Goal: Information Seeking & Learning: Learn about a topic

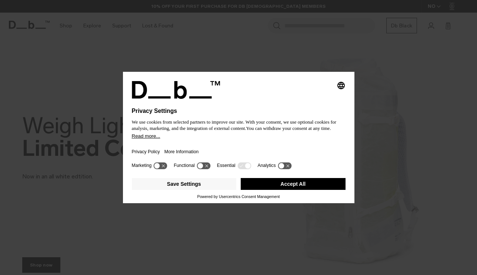
click at [214, 49] on div "Selecting an option will immediately change the language Privacy Settings We us…" at bounding box center [238, 137] width 477 height 275
click at [282, 195] on div "Save Settings Accept All" at bounding box center [239, 184] width 214 height 19
click at [292, 190] on button "Accept All" at bounding box center [293, 184] width 105 height 12
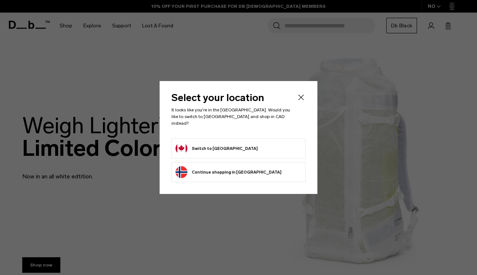
click at [299, 106] on header "Select your location It looks like you're in the Canada. Would you like to swit…" at bounding box center [239, 116] width 134 height 46
click at [299, 102] on icon "Close" at bounding box center [301, 97] width 9 height 9
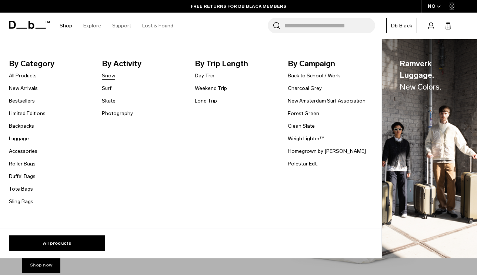
click at [110, 76] on link "Snow" at bounding box center [108, 76] width 13 height 8
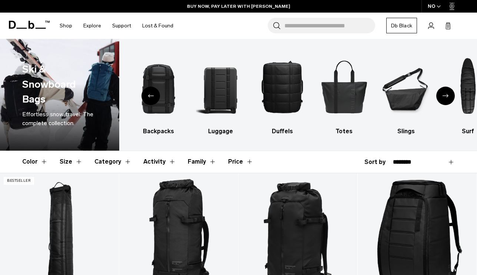
click at [149, 92] on div "Previous slide" at bounding box center [151, 96] width 19 height 19
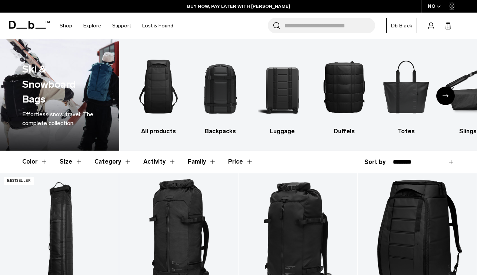
click at [149, 92] on img "1 / 10" at bounding box center [158, 86] width 49 height 73
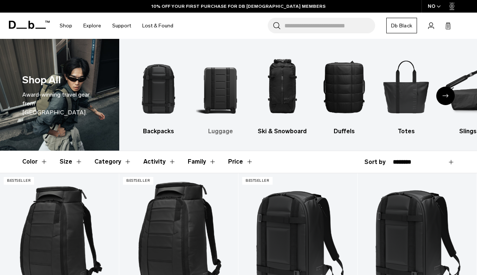
click at [218, 89] on img "2 / 10" at bounding box center [220, 86] width 49 height 73
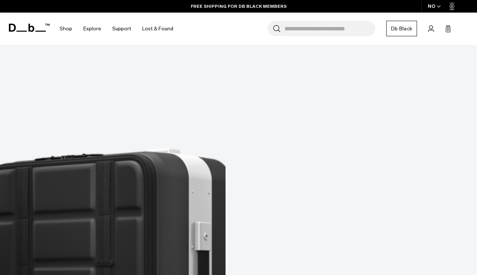
scroll to position [165, 0]
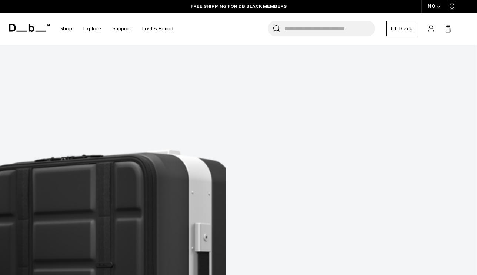
click at [437, 8] on div "NO" at bounding box center [435, 6] width 26 height 13
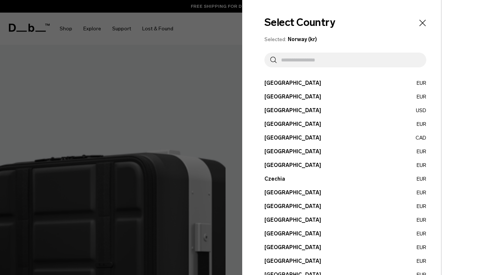
click at [309, 63] on input "text" at bounding box center [349, 60] width 144 height 15
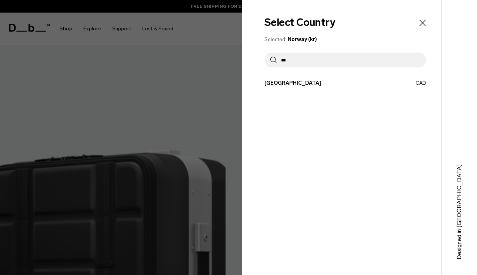
type input "***"
click at [294, 83] on button "Canada CAD" at bounding box center [346, 83] width 162 height 8
click at [426, 84] on button "Canada CAD" at bounding box center [346, 83] width 162 height 8
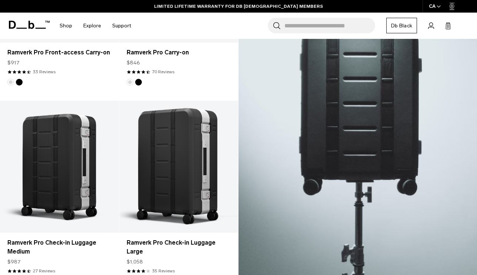
scroll to position [251, 0]
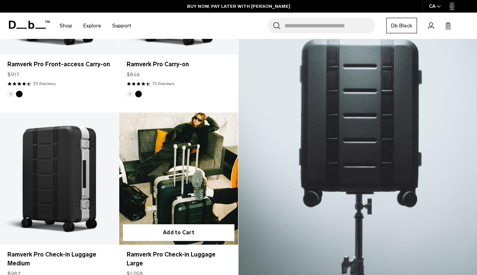
click at [153, 178] on link "Ramverk Pro Check-in Luggage Large" at bounding box center [178, 179] width 119 height 132
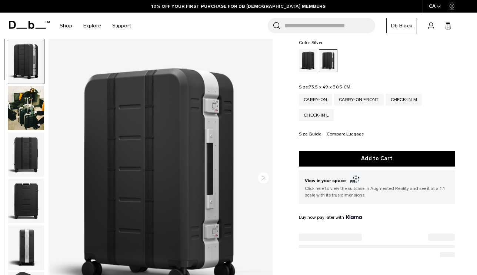
scroll to position [102, 0]
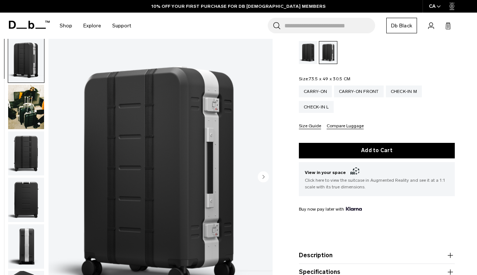
click at [310, 61] on div "Black Out" at bounding box center [308, 52] width 19 height 23
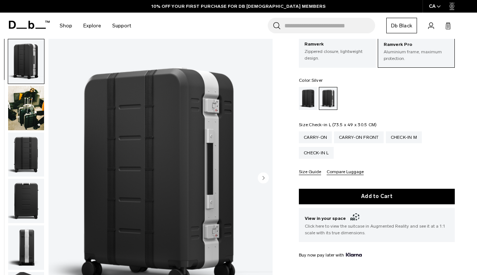
scroll to position [57, 0]
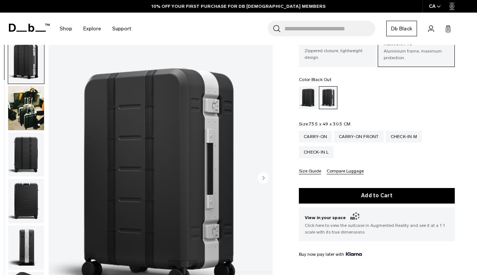
click at [308, 102] on div "Black Out" at bounding box center [308, 97] width 19 height 23
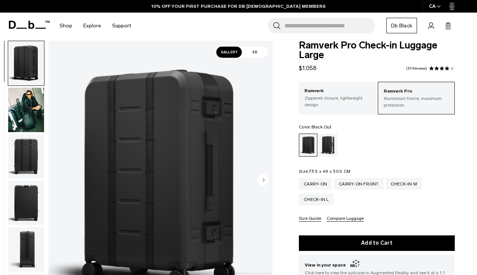
scroll to position [52, 0]
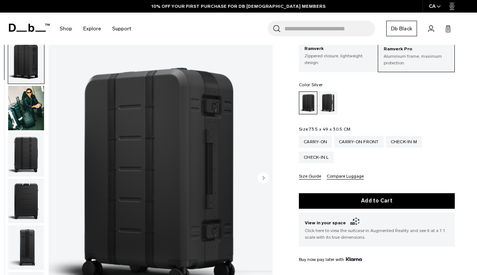
click at [331, 96] on div "Silver" at bounding box center [328, 103] width 19 height 23
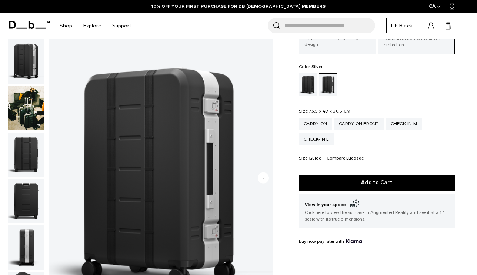
click at [26, 100] on img "button" at bounding box center [26, 108] width 36 height 44
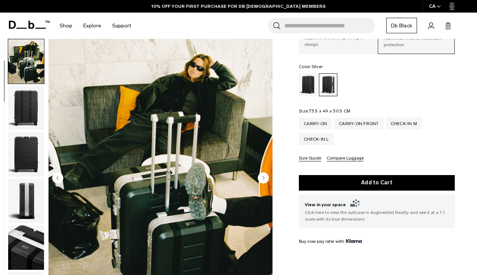
click at [24, 109] on img "button" at bounding box center [26, 108] width 36 height 44
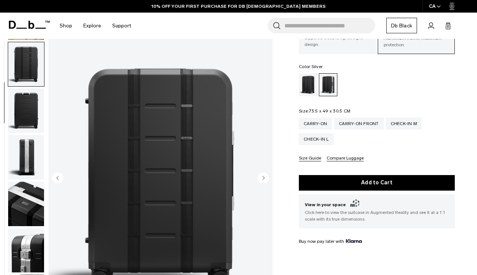
scroll to position [93, 0]
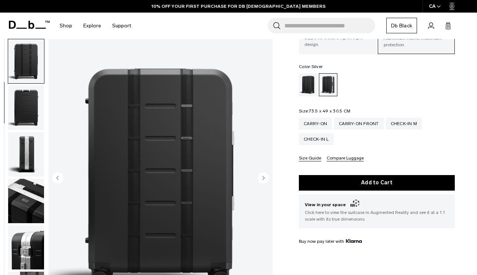
click at [27, 117] on img "button" at bounding box center [26, 108] width 36 height 44
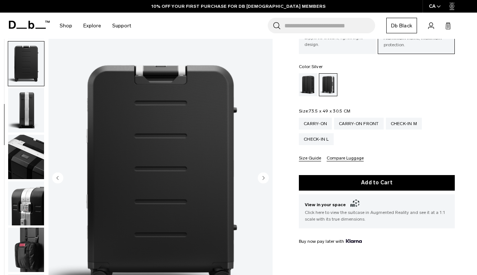
scroll to position [140, 0]
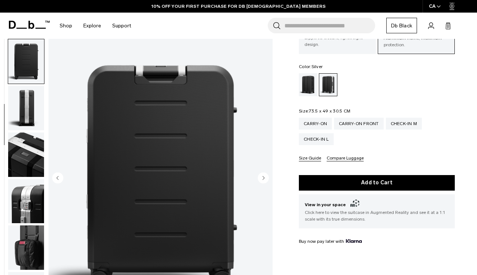
click at [29, 125] on img "button" at bounding box center [26, 108] width 36 height 44
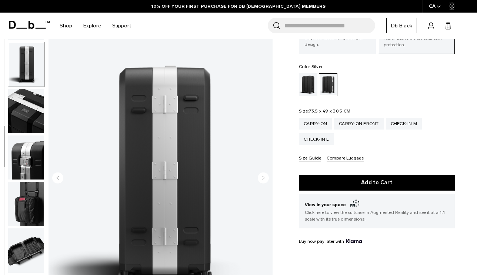
scroll to position [186, 0]
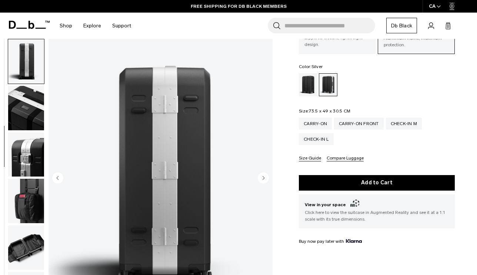
click at [30, 120] on img "button" at bounding box center [26, 108] width 36 height 44
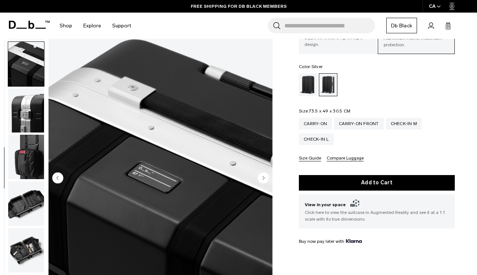
scroll to position [233, 0]
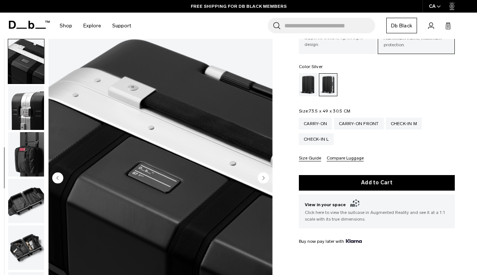
click at [32, 123] on img "button" at bounding box center [26, 108] width 36 height 44
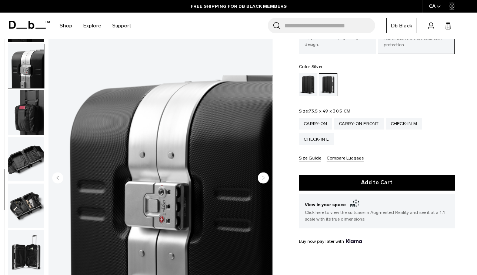
scroll to position [278, 0]
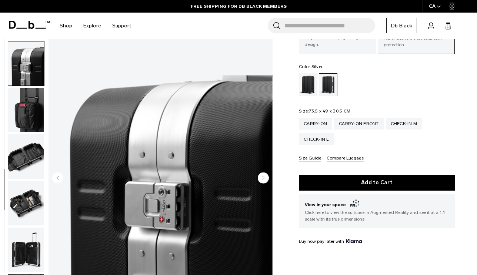
click at [30, 128] on img "button" at bounding box center [26, 110] width 36 height 44
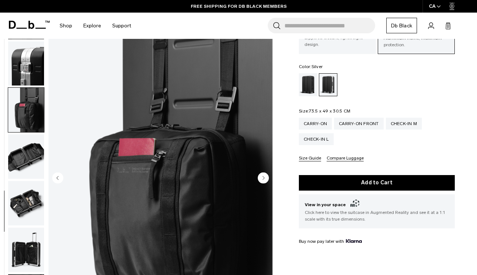
click at [30, 128] on img "button" at bounding box center [26, 110] width 36 height 44
click at [25, 146] on img "button" at bounding box center [26, 157] width 36 height 44
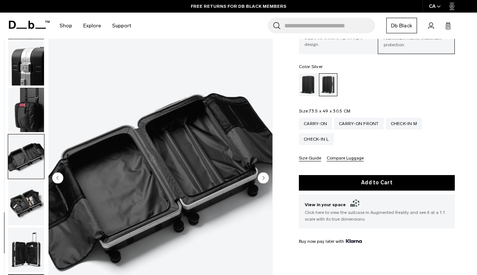
click at [21, 197] on img "button" at bounding box center [26, 203] width 36 height 44
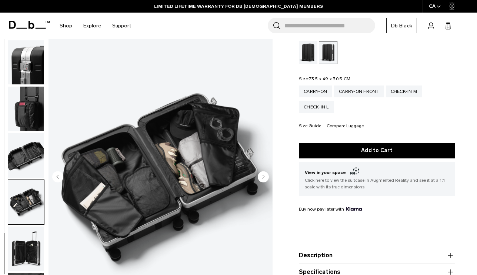
scroll to position [103, 0]
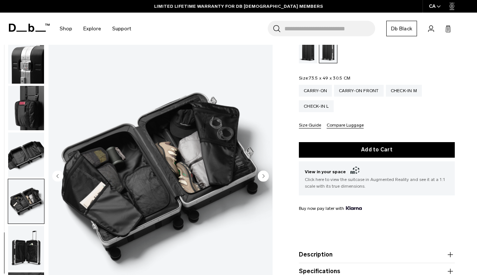
click at [25, 244] on img "button" at bounding box center [26, 248] width 36 height 44
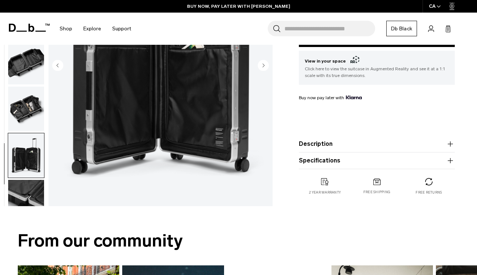
scroll to position [278, 0]
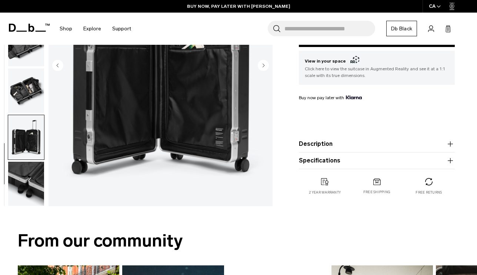
click at [29, 189] on img "button" at bounding box center [26, 184] width 36 height 44
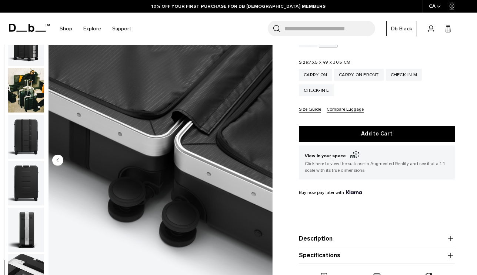
scroll to position [0, 0]
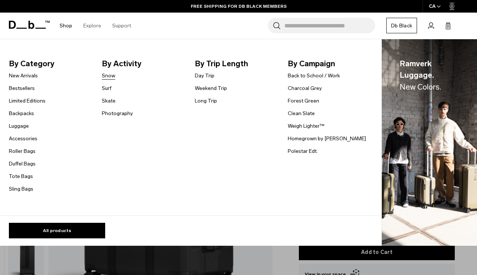
click at [110, 75] on link "Snow" at bounding box center [108, 76] width 13 height 8
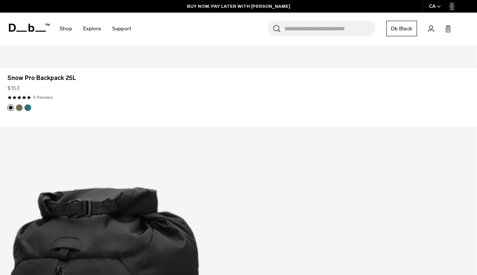
scroll to position [1228, 0]
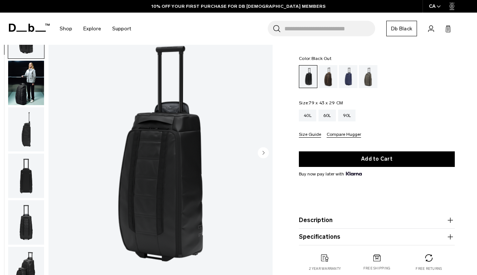
scroll to position [32, 0]
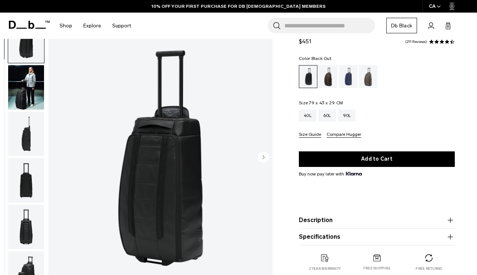
click at [22, 136] on img "button" at bounding box center [26, 134] width 36 height 44
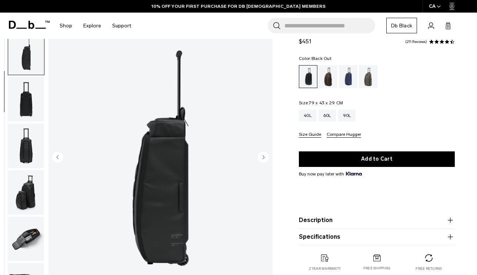
scroll to position [93, 0]
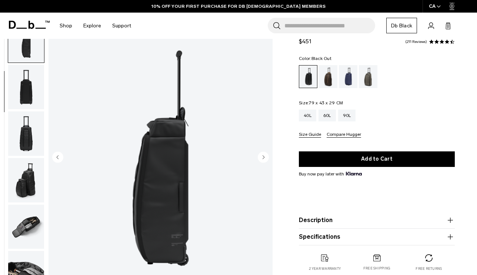
click at [31, 144] on img "button" at bounding box center [26, 134] width 36 height 44
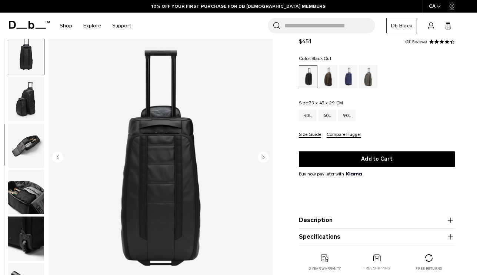
scroll to position [185, 0]
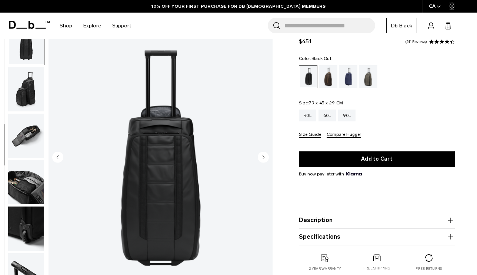
click at [26, 159] on ul at bounding box center [26, 158] width 37 height 280
click at [23, 183] on img "button" at bounding box center [26, 182] width 36 height 44
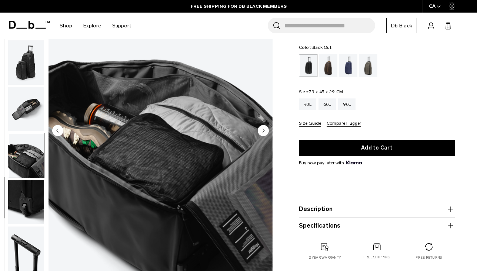
scroll to position [60, 0]
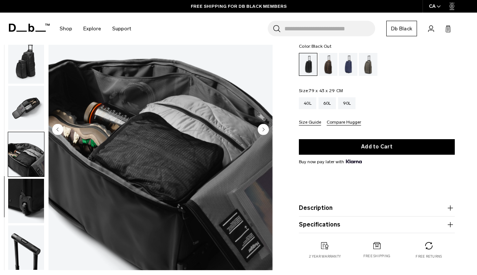
click at [23, 208] on img "button" at bounding box center [26, 201] width 36 height 44
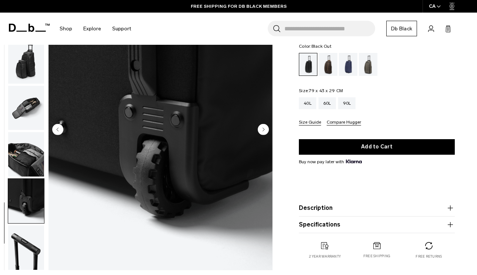
click at [20, 224] on img "button" at bounding box center [26, 201] width 36 height 44
click at [23, 240] on img "button" at bounding box center [26, 248] width 36 height 44
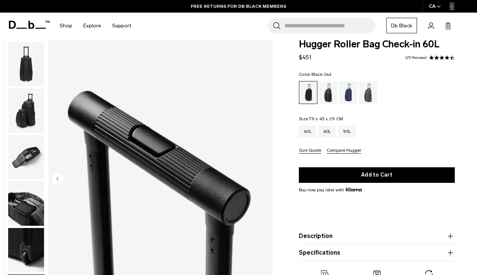
scroll to position [0, 0]
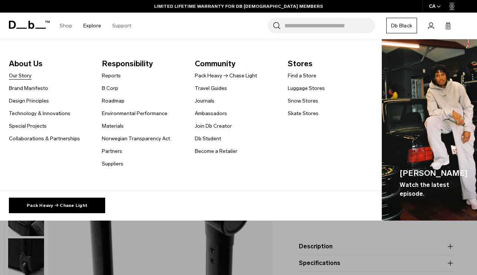
click at [20, 74] on link "Our Story" at bounding box center [20, 76] width 23 height 8
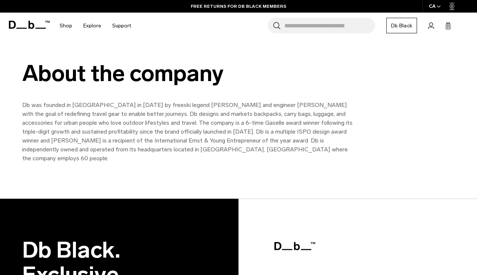
scroll to position [735, 0]
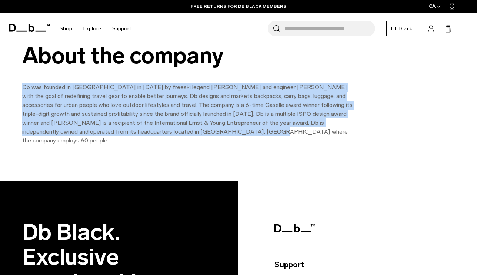
drag, startPoint x: 191, startPoint y: 134, endPoint x: 17, endPoint y: 87, distance: 179.6
click at [17, 87] on div "About the company Db was founded in [GEOGRAPHIC_DATA] in [DATE] by freeski lege…" at bounding box center [238, 94] width 477 height 102
copy p "Db was founded in [GEOGRAPHIC_DATA] in [DATE] by freeski legend [PERSON_NAME] a…"
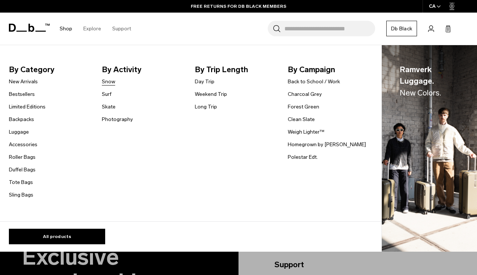
click at [110, 82] on link "Snow" at bounding box center [108, 82] width 13 height 8
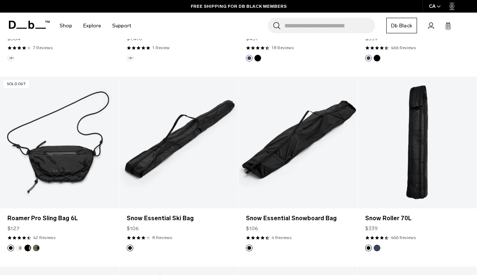
scroll to position [464, 0]
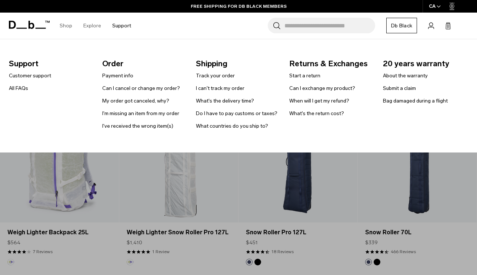
click at [125, 24] on link "Support" at bounding box center [121, 26] width 19 height 26
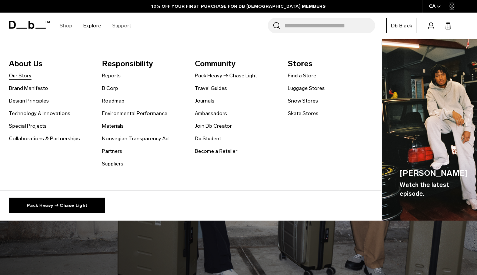
click at [20, 77] on link "Our Story" at bounding box center [20, 76] width 23 height 8
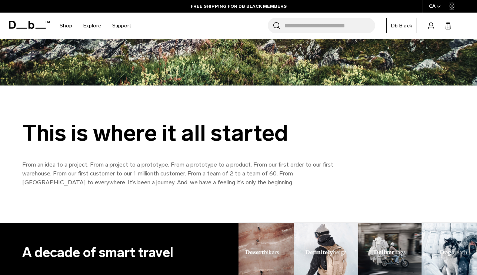
scroll to position [229, 0]
